Goal: Use online tool/utility: Use online tool/utility

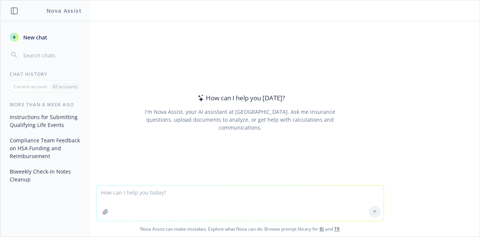
click at [168, 192] on textarea at bounding box center [240, 202] width 288 height 35
type textarea "can you please clean up these notes?"
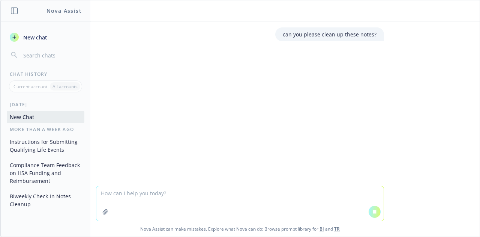
paste textarea "Term letters should be signed end of week [PERSON_NAME] should be able to input…"
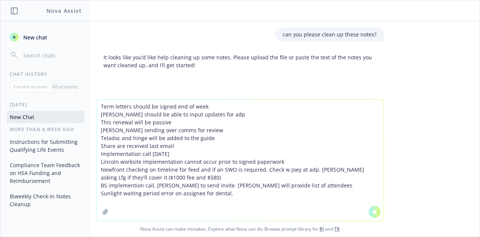
scroll to position [4, 0]
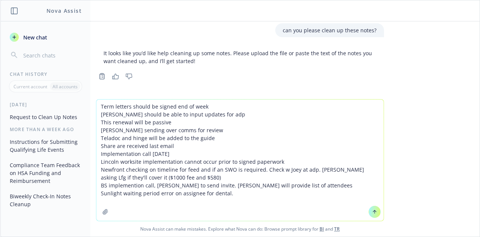
click at [129, 107] on textarea "Term letters should be signed end of week [PERSON_NAME] should be able to input…" at bounding box center [240, 159] width 288 height 121
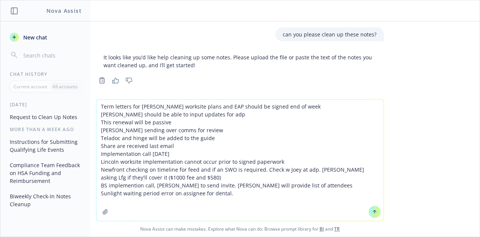
click at [281, 108] on textarea "Term letters for [PERSON_NAME] worksite plans and EAP should be signed end of w…" at bounding box center [240, 159] width 288 height 121
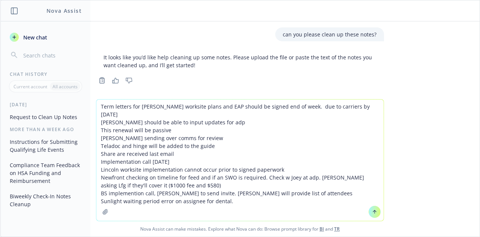
click at [212, 116] on textarea "Term letters for [PERSON_NAME] worksite plans and EAP should be signed end of w…" at bounding box center [240, 159] width 288 height 121
click at [157, 115] on textarea "Term letters for [PERSON_NAME] worksite plans and EAP should be signed end of w…" at bounding box center [240, 159] width 288 height 121
click at [171, 114] on textarea "Term letters for [PERSON_NAME] worksite plans and EAP should be signed end of w…" at bounding box center [240, 159] width 288 height 121
click at [167, 123] on textarea "Term letters for [PERSON_NAME] worksite plans and EAP should be signed end of w…" at bounding box center [240, 159] width 288 height 121
click at [152, 133] on textarea "Term letters for [PERSON_NAME] worksite plans and EAP should be signed end of w…" at bounding box center [240, 159] width 288 height 121
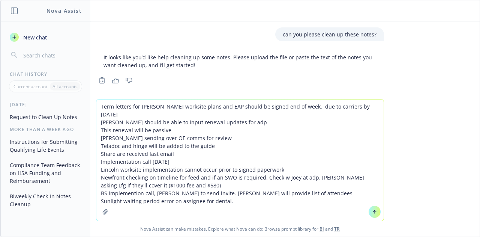
click at [113, 146] on textarea "Term letters for [PERSON_NAME] worksite plans and EAP should be signed end of w…" at bounding box center [240, 159] width 288 height 121
drag, startPoint x: 171, startPoint y: 146, endPoint x: 125, endPoint y: 145, distance: 45.8
click at [125, 145] on textarea "Term letters for [PERSON_NAME] worksite plans and EAP should be signed end of w…" at bounding box center [240, 159] width 288 height 121
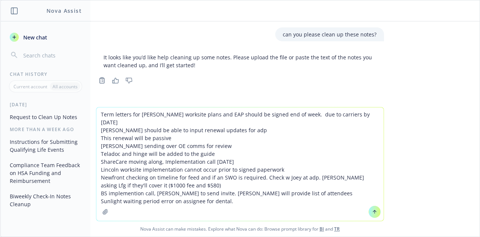
drag, startPoint x: 307, startPoint y: 169, endPoint x: 260, endPoint y: 169, distance: 46.9
click at [260, 169] on textarea "Term letters for [PERSON_NAME] worksite plans and EAP should be signed end of w…" at bounding box center [240, 163] width 288 height 113
click at [257, 170] on textarea "Term letters for [PERSON_NAME] worksite plans and EAP should be signed end of w…" at bounding box center [240, 163] width 288 height 113
click at [288, 169] on textarea "Term letters for [PERSON_NAME] worksite plans and EAP should be signed end of w…" at bounding box center [240, 163] width 288 height 113
type textarea "Term letters for [PERSON_NAME] worksite plans and EAP should be signed end of w…"
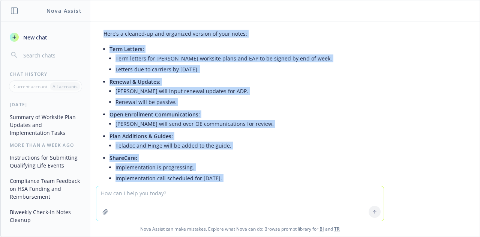
scroll to position [132, 0]
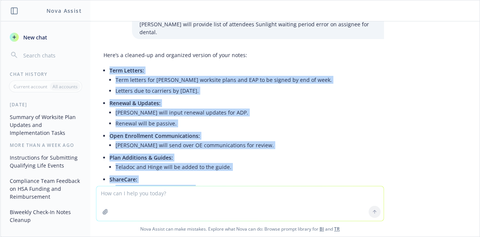
drag, startPoint x: 270, startPoint y: 123, endPoint x: 94, endPoint y: 61, distance: 186.7
click at [96, 61] on div "Here’s a cleaned-up and organized version of your notes: Term Letters: Term let…" at bounding box center [240, 194] width 288 height 292
copy ul "Term Letters: Term letters for [PERSON_NAME] worksite plans and EAP to be signe…"
